Goal: Find specific page/section: Find specific page/section

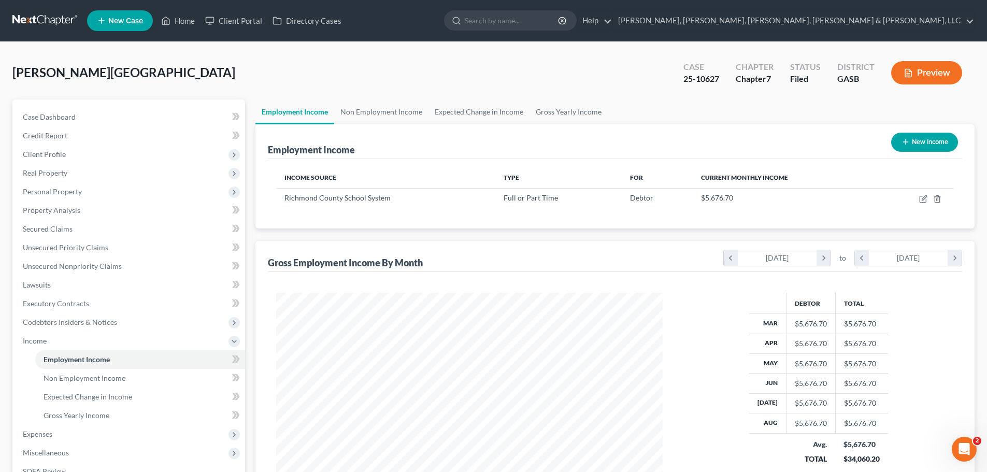
scroll to position [193, 407]
click at [197, 21] on link "Home" at bounding box center [178, 20] width 44 height 19
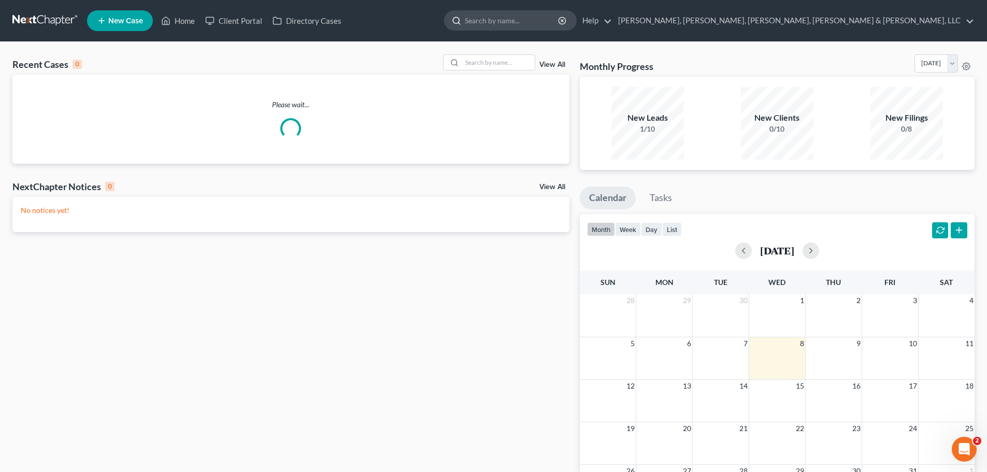
click at [559, 27] on input "search" at bounding box center [512, 20] width 95 height 19
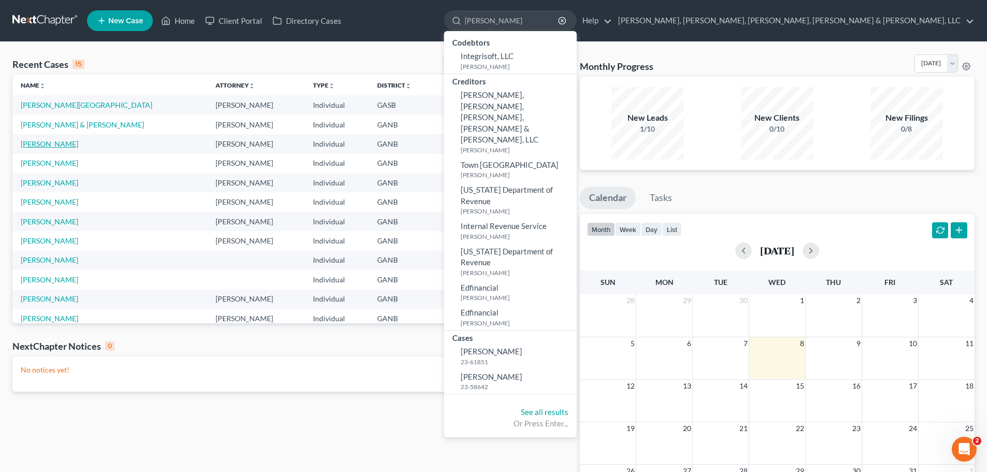
type input "[PERSON_NAME]"
click at [69, 143] on link "[PERSON_NAME]" at bounding box center [49, 143] width 57 height 9
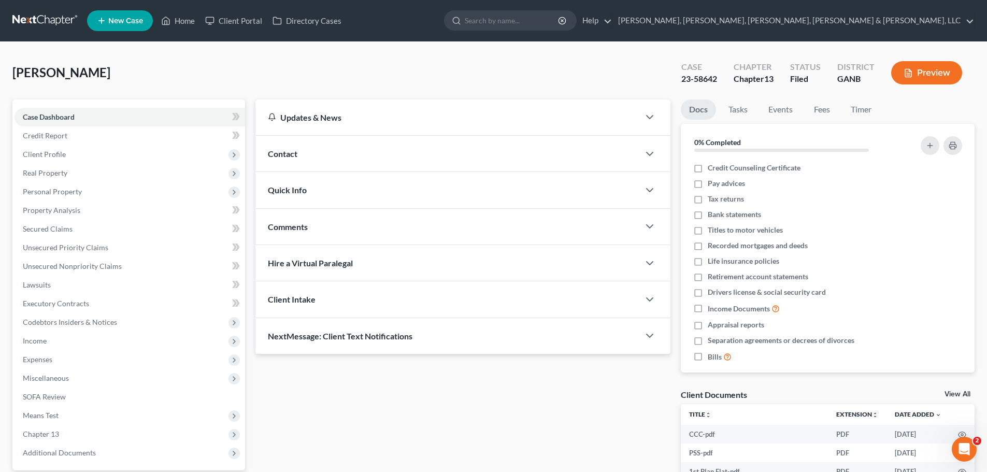
click at [902, 77] on button "Preview" at bounding box center [926, 72] width 71 height 23
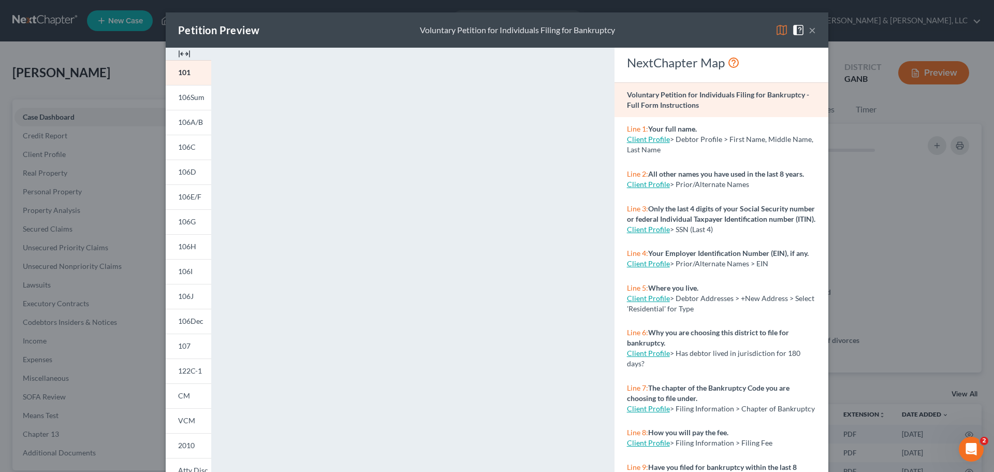
scroll to position [50, 0]
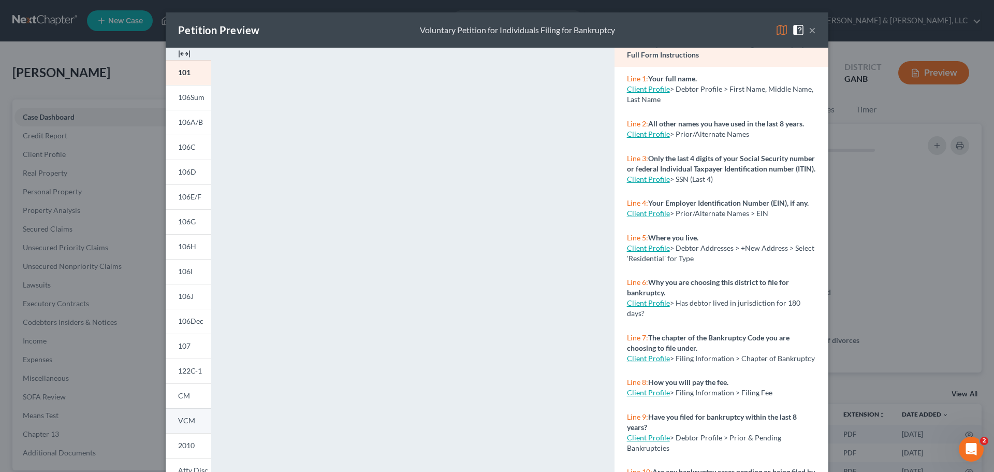
click at [188, 421] on span "VCM" at bounding box center [186, 420] width 17 height 9
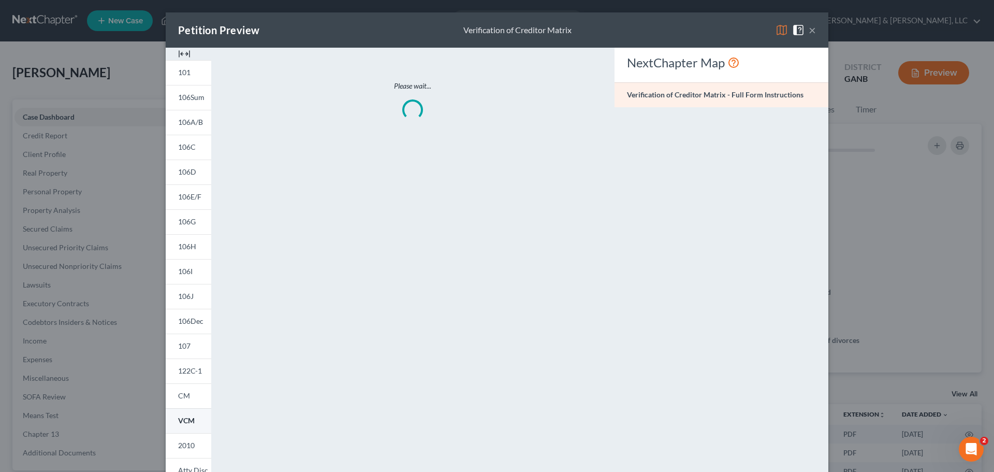
scroll to position [0, 0]
